Goal: Communication & Community: Answer question/provide support

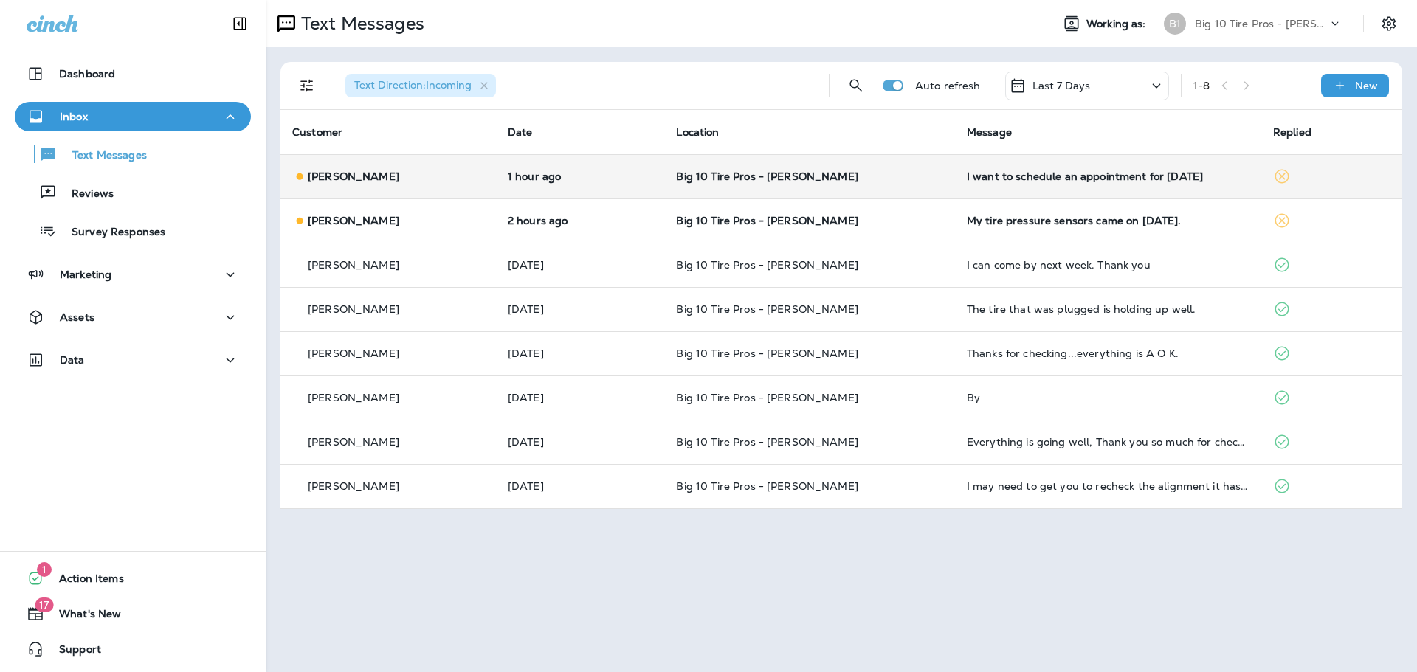
click at [1070, 174] on div "I want to schedule an appointment for [DATE]" at bounding box center [1108, 176] width 283 height 12
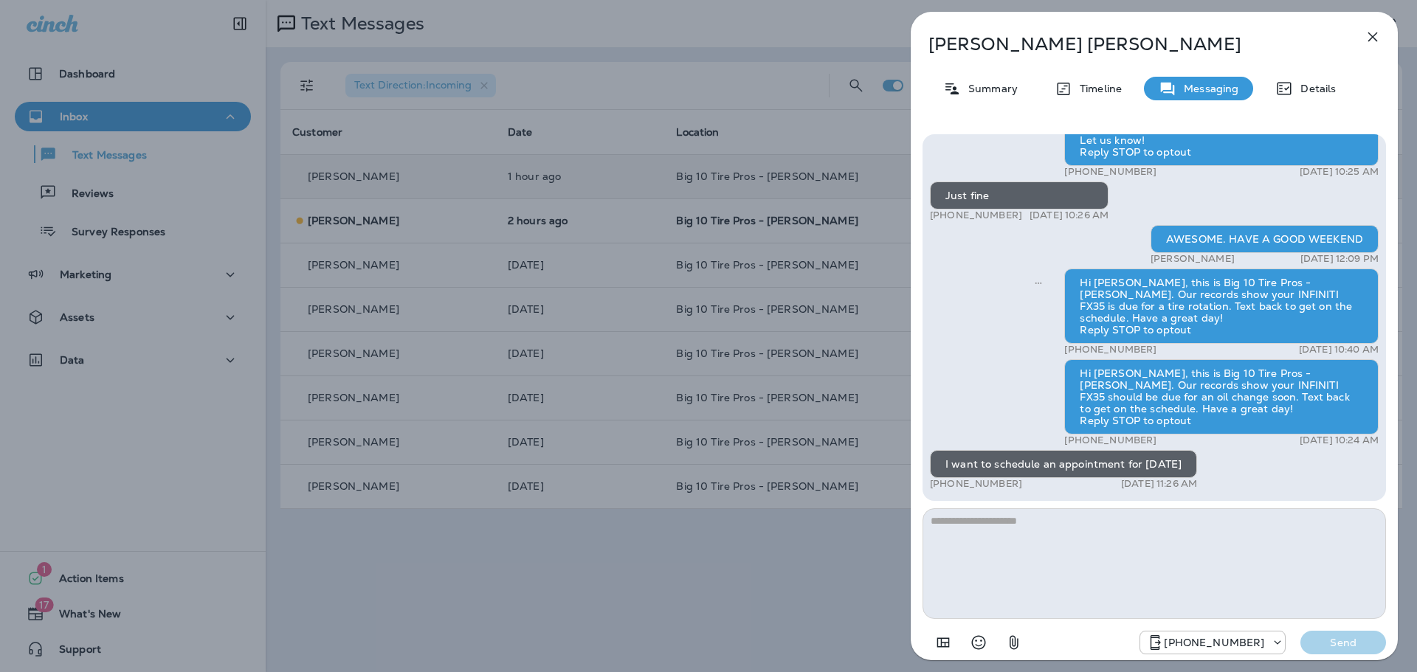
click at [1015, 553] on textarea at bounding box center [1154, 564] width 463 height 111
type textarea "**********"
click at [1345, 642] on p "Send" at bounding box center [1343, 642] width 62 height 13
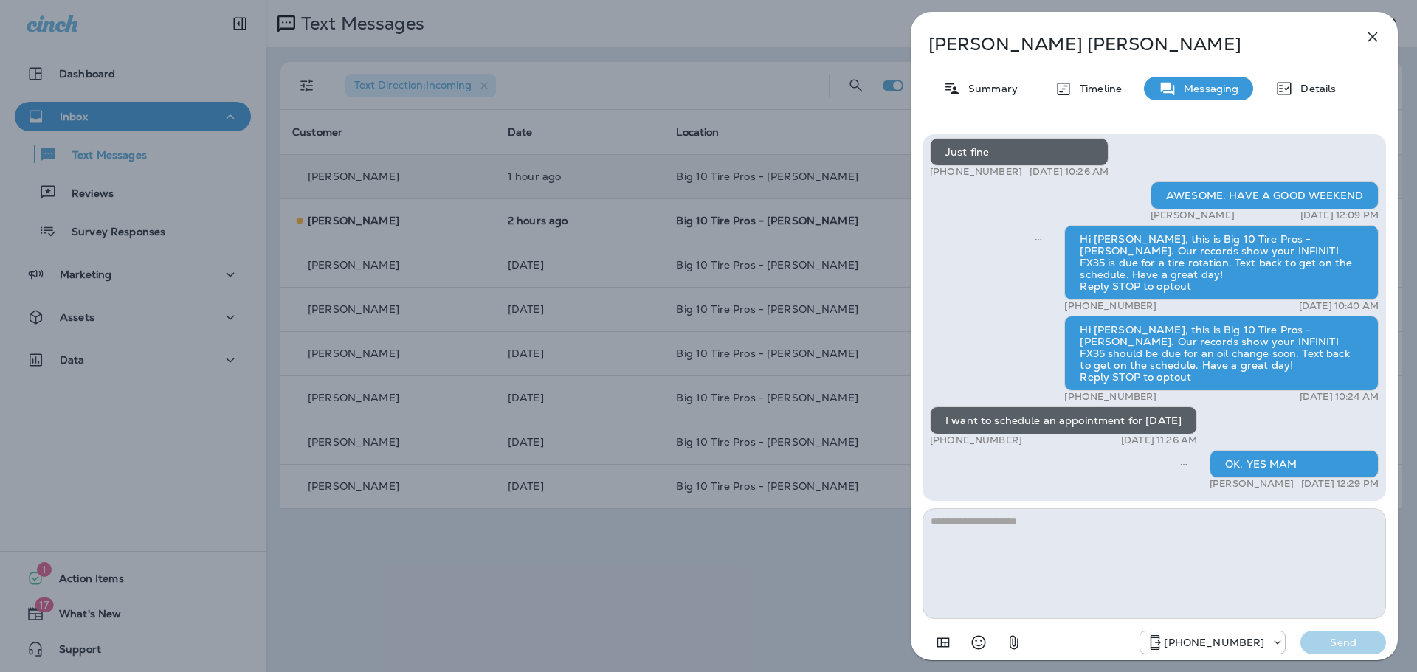
click at [1370, 31] on icon "button" at bounding box center [1373, 37] width 18 height 18
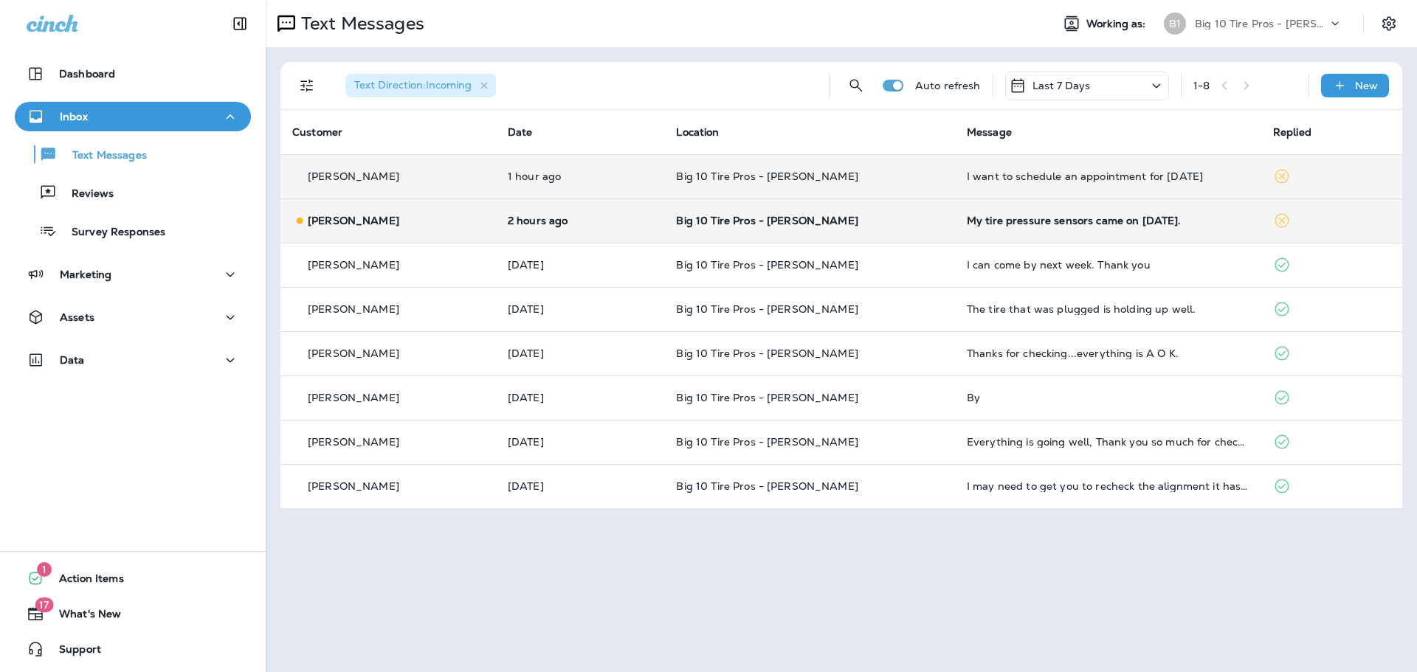
click at [1070, 220] on div "My tire pressure sensors came on [DATE]." at bounding box center [1108, 221] width 283 height 12
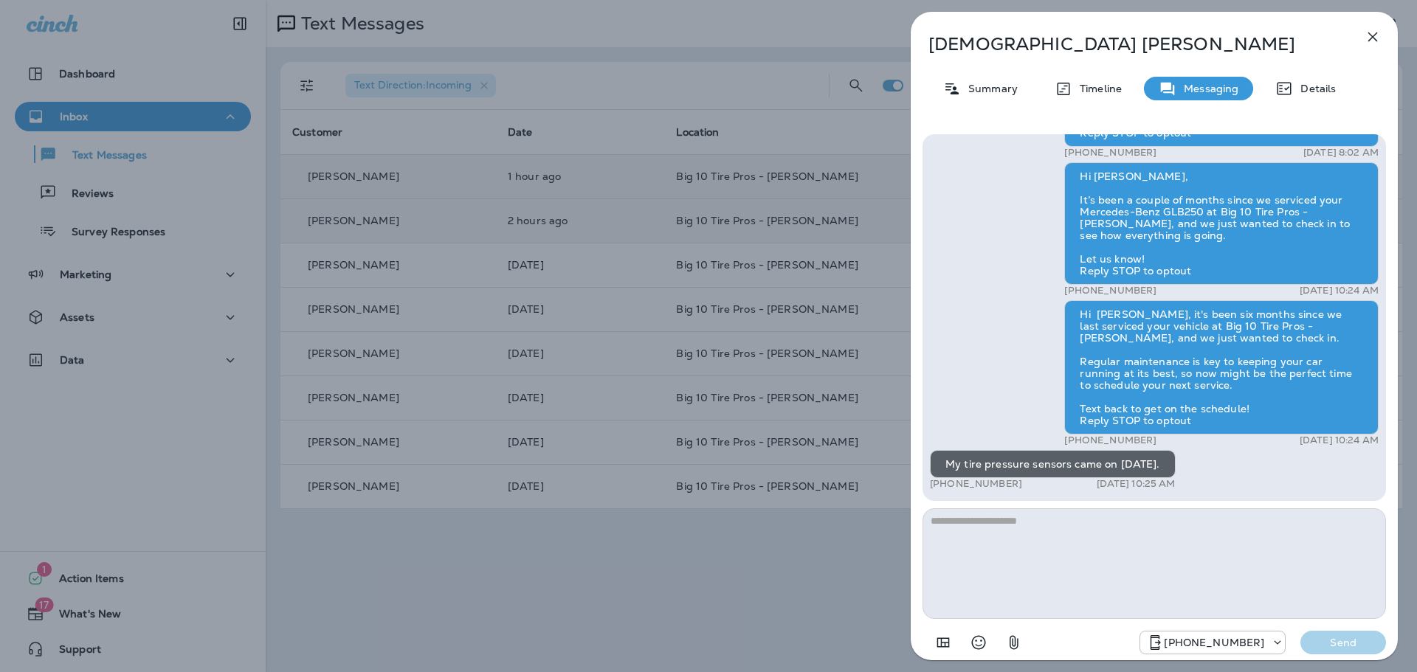
click at [961, 548] on textarea at bounding box center [1154, 564] width 463 height 111
type textarea "**********"
click at [1349, 647] on p "Send" at bounding box center [1343, 642] width 62 height 13
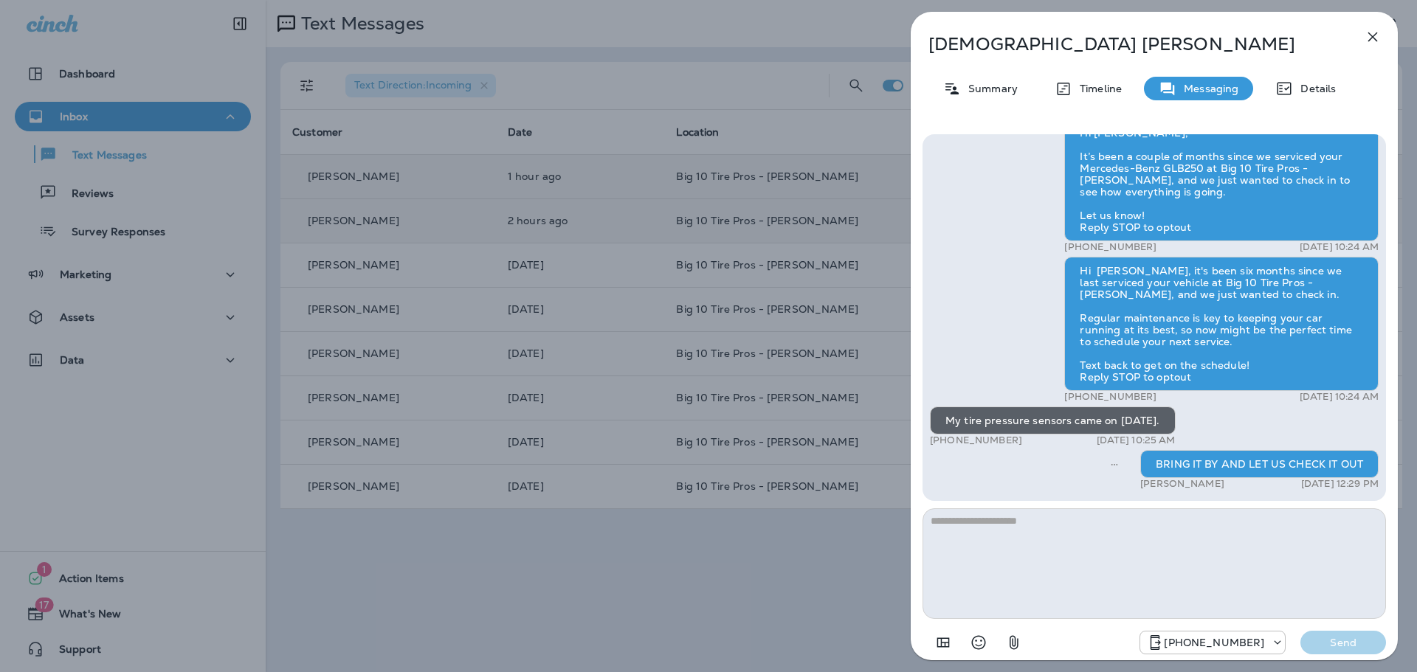
click at [1376, 32] on icon "button" at bounding box center [1373, 37] width 18 height 18
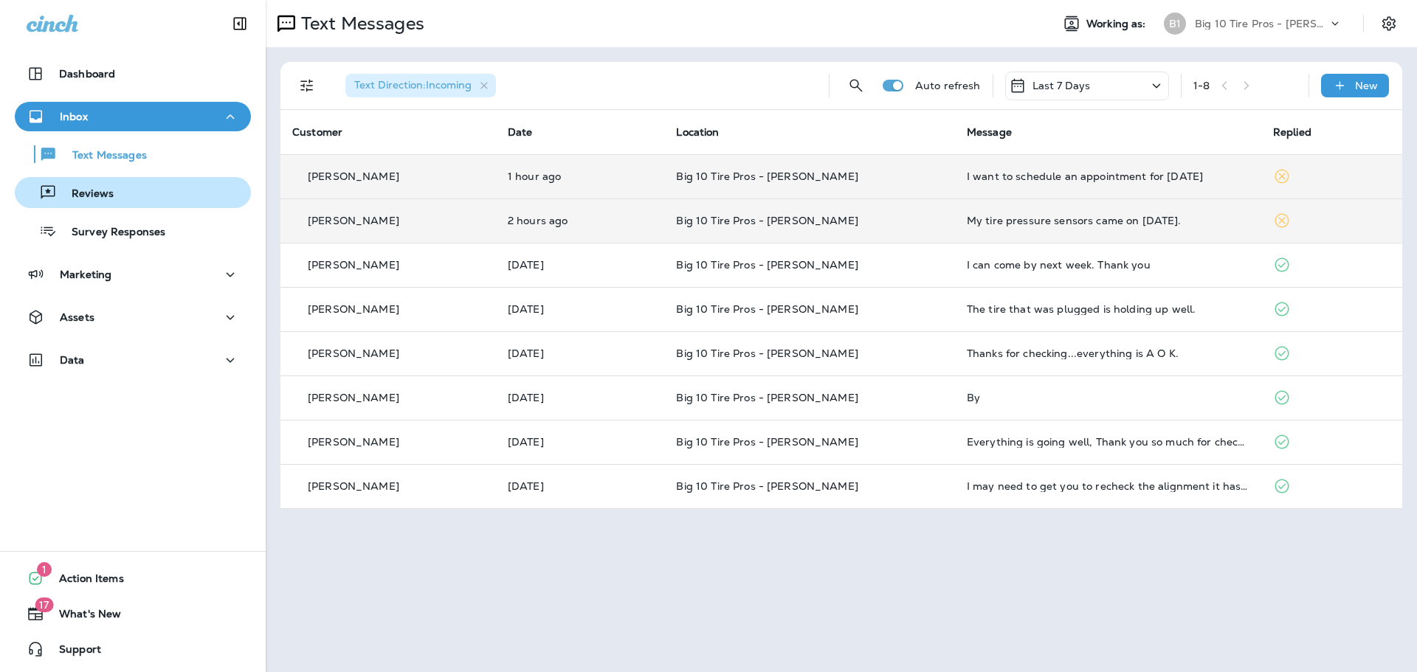
click at [114, 193] on div "Reviews" at bounding box center [133, 193] width 224 height 22
